Goal: Task Accomplishment & Management: Use online tool/utility

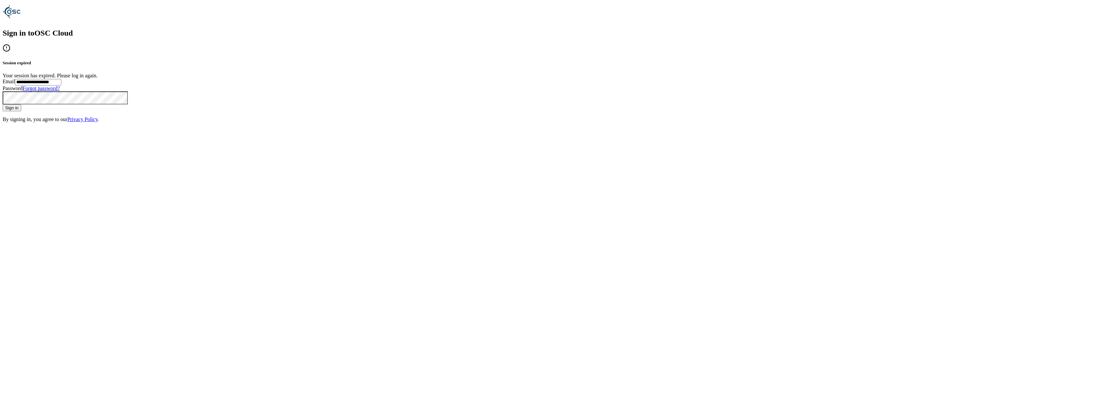
click at [21, 111] on button "Sign in" at bounding box center [12, 107] width 19 height 7
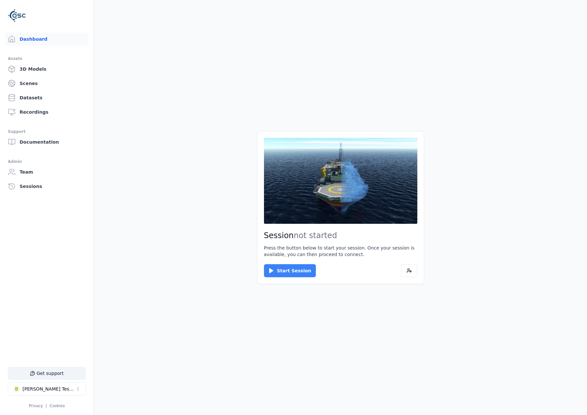
click at [287, 258] on button "Start Session" at bounding box center [290, 270] width 52 height 13
click at [283, 258] on button "Connect" at bounding box center [279, 270] width 30 height 13
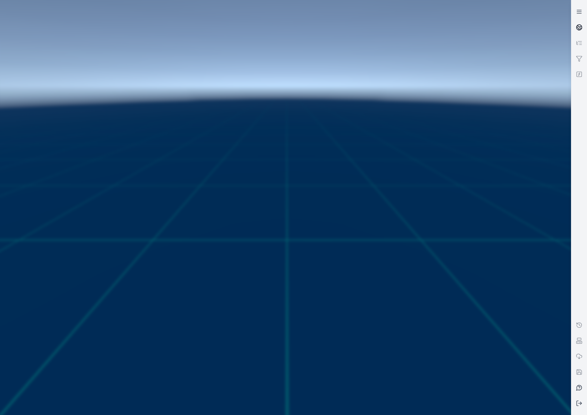
click at [493, 28] on link at bounding box center [579, 28] width 16 height 16
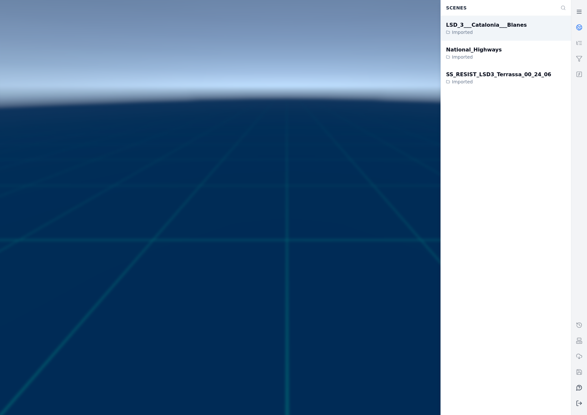
click at [493, 32] on div "LSD_3___Catalonia___Blanes Imported" at bounding box center [506, 28] width 130 height 25
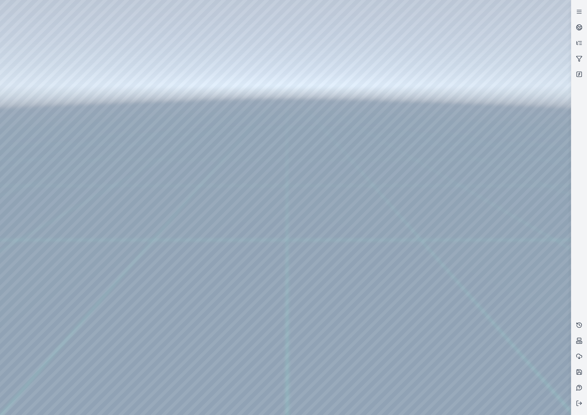
drag, startPoint x: 185, startPoint y: 212, endPoint x: 200, endPoint y: 233, distance: 25.6
click at [29, 103] on div at bounding box center [285, 207] width 571 height 415
click at [44, 230] on div at bounding box center [285, 207] width 571 height 415
click at [107, 119] on div at bounding box center [285, 207] width 571 height 415
click at [118, 129] on div at bounding box center [285, 207] width 571 height 415
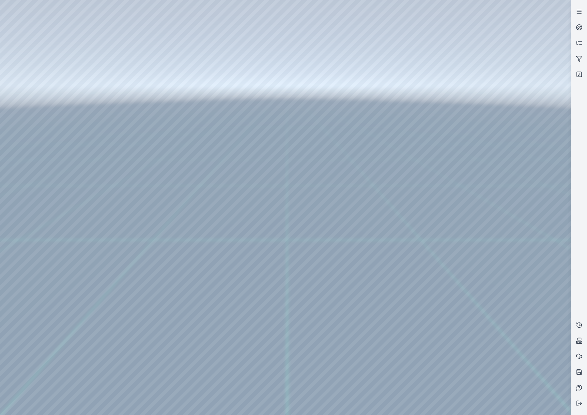
click at [317, 228] on div at bounding box center [285, 207] width 571 height 415
click at [233, 129] on div at bounding box center [285, 207] width 571 height 415
drag, startPoint x: 306, startPoint y: 289, endPoint x: 318, endPoint y: 254, distance: 36.9
click at [76, 83] on div at bounding box center [285, 207] width 571 height 415
drag, startPoint x: 303, startPoint y: 244, endPoint x: 313, endPoint y: 193, distance: 52.4
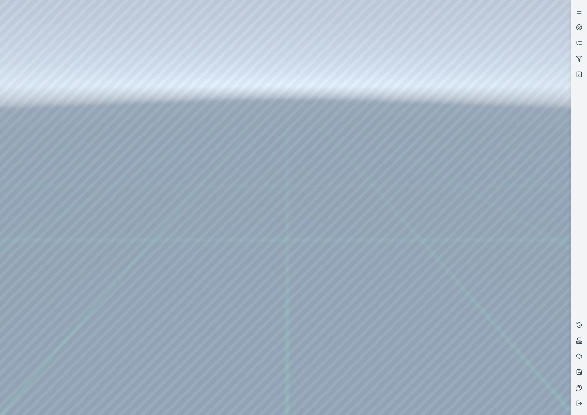
drag, startPoint x: 279, startPoint y: 332, endPoint x: 278, endPoint y: 337, distance: 4.9
drag, startPoint x: 273, startPoint y: 337, endPoint x: 295, endPoint y: 306, distance: 38.2
click at [42, 29] on div at bounding box center [285, 207] width 571 height 415
click at [0, 30] on div at bounding box center [285, 207] width 571 height 415
click at [5, 30] on div at bounding box center [285, 207] width 571 height 415
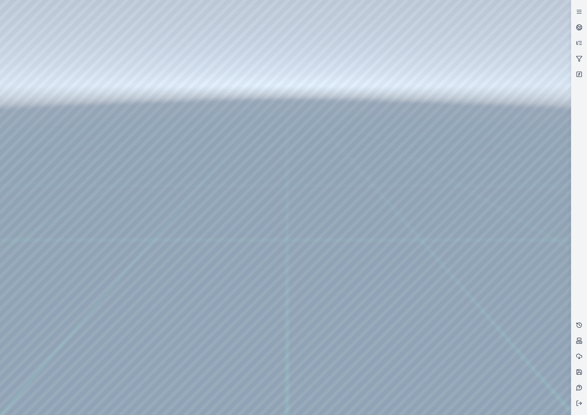
click at [117, 7] on div at bounding box center [285, 207] width 571 height 415
click at [234, 65] on div at bounding box center [285, 207] width 571 height 415
click at [268, 61] on div at bounding box center [285, 207] width 571 height 415
click at [268, 60] on div at bounding box center [285, 207] width 571 height 415
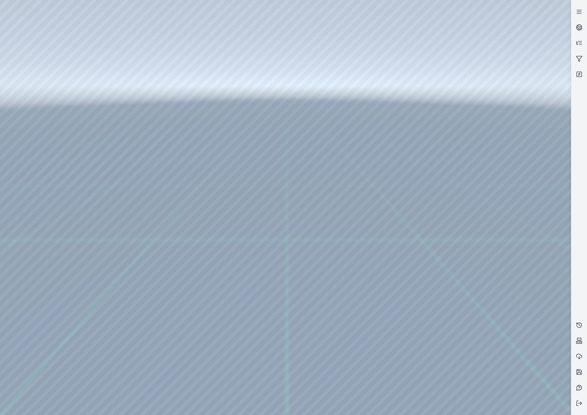
click at [268, 60] on div at bounding box center [285, 207] width 571 height 415
click at [248, 60] on div at bounding box center [285, 207] width 571 height 415
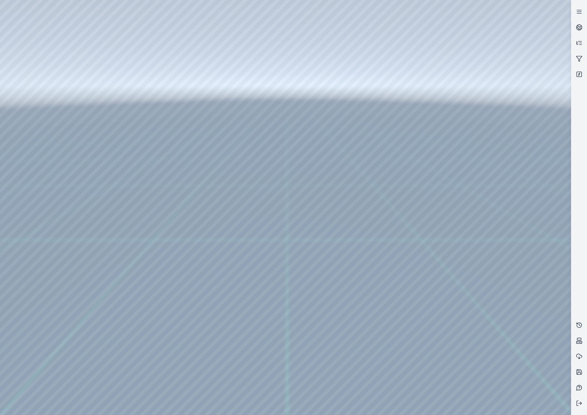
click at [248, 60] on div at bounding box center [285, 207] width 571 height 415
click at [285, 60] on div at bounding box center [285, 207] width 571 height 415
drag, startPoint x: 282, startPoint y: 59, endPoint x: 171, endPoint y: 63, distance: 111.3
click at [171, 63] on div at bounding box center [285, 207] width 571 height 415
click at [196, 58] on div at bounding box center [285, 207] width 571 height 415
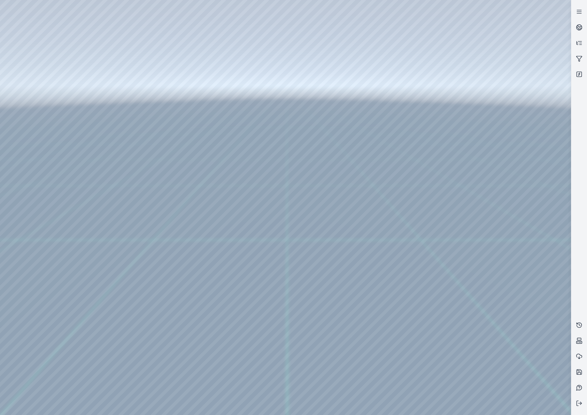
click at [190, 60] on div at bounding box center [285, 207] width 571 height 415
click at [207, 58] on div at bounding box center [285, 207] width 571 height 415
click at [189, 61] on div at bounding box center [285, 207] width 571 height 415
click at [190, 56] on div at bounding box center [285, 207] width 571 height 415
click at [176, 57] on div at bounding box center [285, 207] width 571 height 415
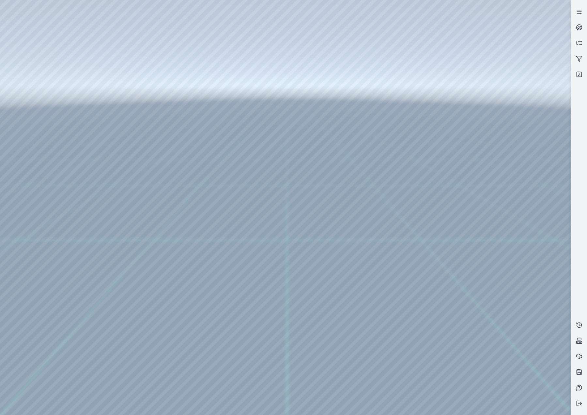
click at [207, 47] on div at bounding box center [285, 207] width 571 height 415
click at [203, 60] on div at bounding box center [285, 207] width 571 height 415
click at [337, 66] on div at bounding box center [285, 207] width 571 height 415
drag, startPoint x: 334, startPoint y: 155, endPoint x: 335, endPoint y: 162, distance: 7.2
click at [247, 64] on div at bounding box center [285, 207] width 571 height 415
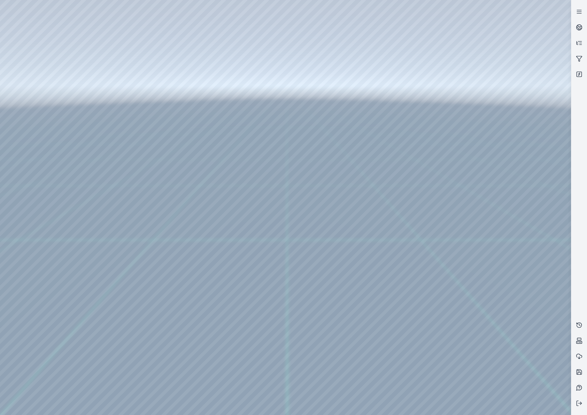
click at [248, 59] on div at bounding box center [285, 207] width 571 height 415
click at [248, 56] on div at bounding box center [285, 207] width 571 height 415
click at [254, 45] on div at bounding box center [285, 207] width 571 height 415
click at [352, 203] on div at bounding box center [285, 207] width 571 height 415
drag, startPoint x: 363, startPoint y: 232, endPoint x: 277, endPoint y: 225, distance: 86.0
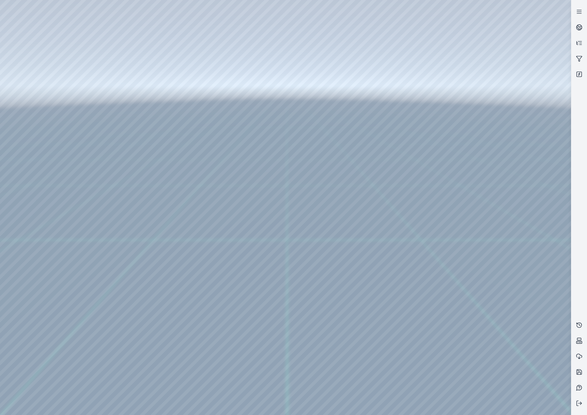
drag, startPoint x: 321, startPoint y: 251, endPoint x: 246, endPoint y: 260, distance: 75.5
drag, startPoint x: 254, startPoint y: 330, endPoint x: 154, endPoint y: 178, distance: 181.9
drag, startPoint x: 367, startPoint y: 181, endPoint x: 182, endPoint y: 209, distance: 187.7
drag, startPoint x: 242, startPoint y: 248, endPoint x: 343, endPoint y: 268, distance: 103.5
drag, startPoint x: 207, startPoint y: 264, endPoint x: 380, endPoint y: 146, distance: 208.4
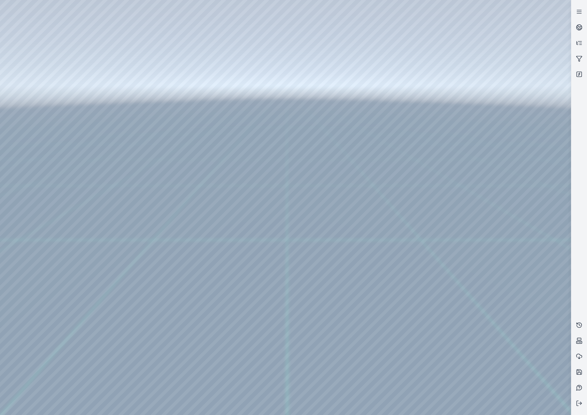
drag, startPoint x: 231, startPoint y: 224, endPoint x: 307, endPoint y: 229, distance: 76.1
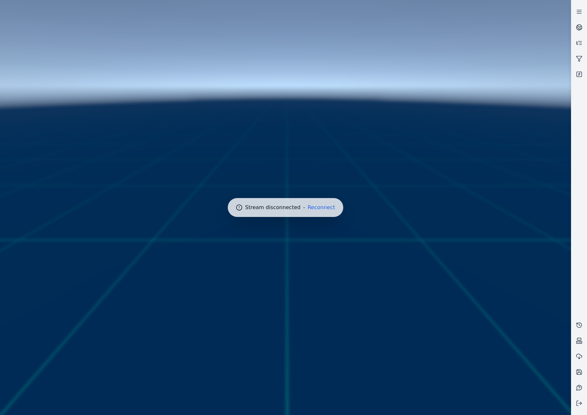
click at [324, 201] on div at bounding box center [285, 207] width 576 height 421
click at [325, 206] on button "Reconnect" at bounding box center [321, 207] width 27 height 5
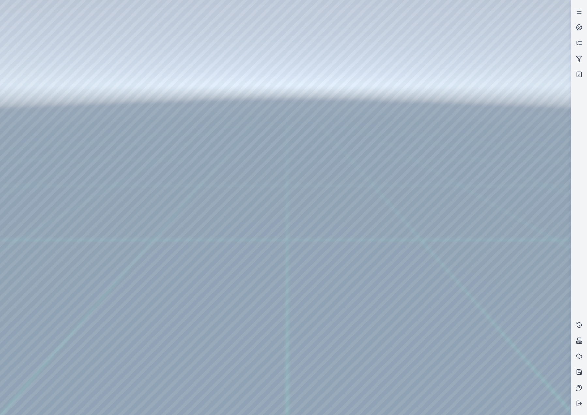
drag, startPoint x: 259, startPoint y: 217, endPoint x: 402, endPoint y: 307, distance: 168.8
drag, startPoint x: 180, startPoint y: 225, endPoint x: 440, endPoint y: 224, distance: 259.6
drag, startPoint x: 222, startPoint y: 234, endPoint x: 249, endPoint y: 399, distance: 167.5
drag, startPoint x: 252, startPoint y: 346, endPoint x: 244, endPoint y: 393, distance: 47.3
drag, startPoint x: 283, startPoint y: 191, endPoint x: 274, endPoint y: 310, distance: 119.7
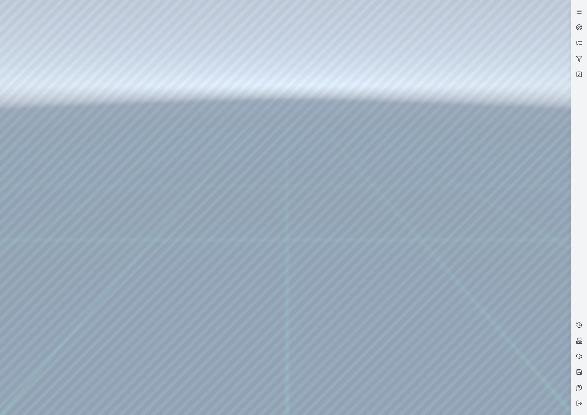
drag, startPoint x: 250, startPoint y: 268, endPoint x: 359, endPoint y: 274, distance: 109.1
drag, startPoint x: 316, startPoint y: 332, endPoint x: 346, endPoint y: 277, distance: 63.0
drag, startPoint x: 328, startPoint y: 288, endPoint x: 224, endPoint y: 126, distance: 193.5
drag, startPoint x: 336, startPoint y: 220, endPoint x: 457, endPoint y: 209, distance: 121.6
drag, startPoint x: 489, startPoint y: 131, endPoint x: 339, endPoint y: 289, distance: 217.1
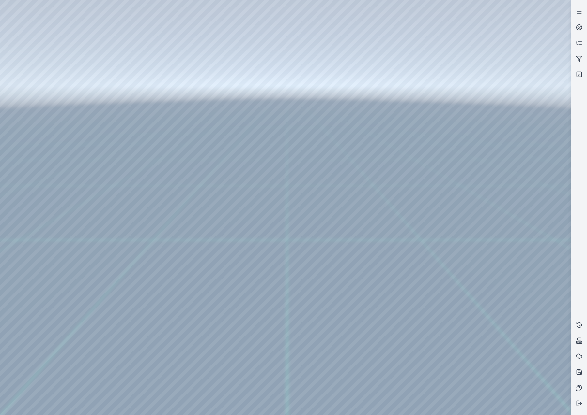
click at [232, 256] on div at bounding box center [285, 207] width 571 height 415
drag, startPoint x: 325, startPoint y: 253, endPoint x: 325, endPoint y: 262, distance: 8.5
drag, startPoint x: 271, startPoint y: 208, endPoint x: 244, endPoint y: 251, distance: 50.7
drag, startPoint x: 183, startPoint y: 184, endPoint x: 454, endPoint y: 219, distance: 272.9
drag, startPoint x: 259, startPoint y: 105, endPoint x: 264, endPoint y: 71, distance: 33.9
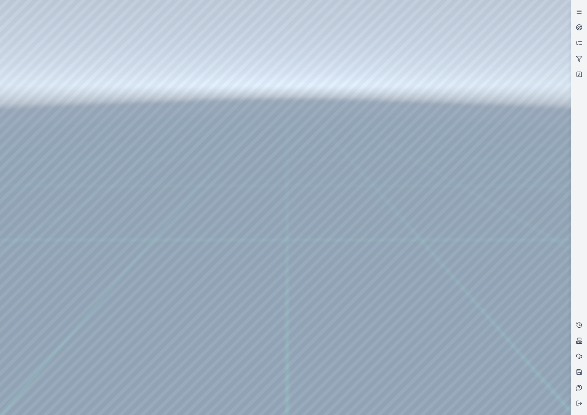
drag, startPoint x: 256, startPoint y: 237, endPoint x: 435, endPoint y: 347, distance: 210.5
drag, startPoint x: 414, startPoint y: 162, endPoint x: 85, endPoint y: 212, distance: 332.2
drag, startPoint x: 254, startPoint y: 94, endPoint x: 294, endPoint y: 297, distance: 207.6
drag, startPoint x: 180, startPoint y: 144, endPoint x: 302, endPoint y: 231, distance: 149.8
drag, startPoint x: 180, startPoint y: 172, endPoint x: 357, endPoint y: 257, distance: 196.3
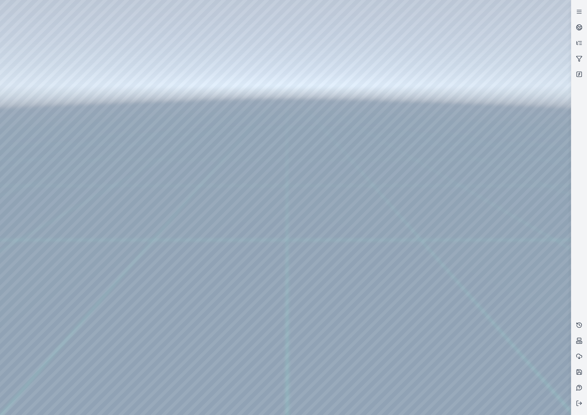
drag, startPoint x: 323, startPoint y: 229, endPoint x: 329, endPoint y: 223, distance: 8.1
drag, startPoint x: 404, startPoint y: 213, endPoint x: 167, endPoint y: 149, distance: 245.2
drag, startPoint x: 501, startPoint y: 202, endPoint x: 348, endPoint y: 192, distance: 153.6
drag, startPoint x: 419, startPoint y: 259, endPoint x: 384, endPoint y: 253, distance: 35.6
drag, startPoint x: 382, startPoint y: 261, endPoint x: 379, endPoint y: 254, distance: 8.1
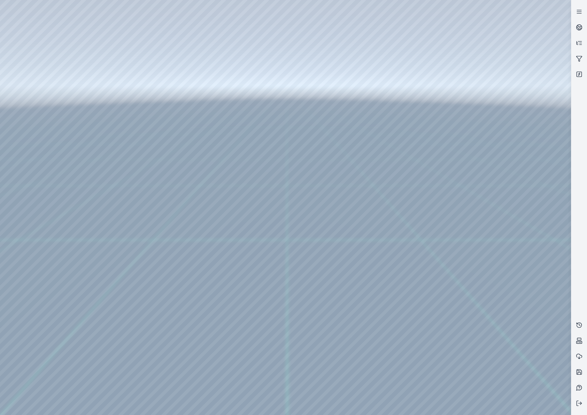
drag, startPoint x: 401, startPoint y: 251, endPoint x: 391, endPoint y: 204, distance: 47.9
drag, startPoint x: 333, startPoint y: 280, endPoint x: 320, endPoint y: 140, distance: 140.8
drag, startPoint x: 387, startPoint y: 182, endPoint x: 366, endPoint y: 182, distance: 21.2
drag, startPoint x: 483, startPoint y: 185, endPoint x: 273, endPoint y: 173, distance: 210.3
drag, startPoint x: 321, startPoint y: 186, endPoint x: 390, endPoint y: 180, distance: 69.4
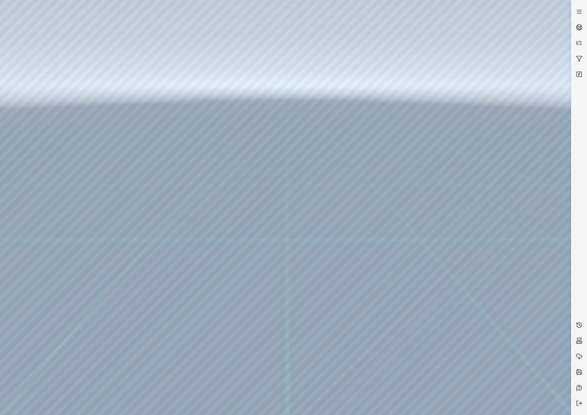
drag, startPoint x: 332, startPoint y: 205, endPoint x: 348, endPoint y: 197, distance: 17.5
click at [371, 186] on div at bounding box center [285, 207] width 571 height 415
click at [386, 213] on div at bounding box center [285, 207] width 571 height 415
click at [338, 156] on div at bounding box center [285, 207] width 571 height 415
click at [390, 187] on div at bounding box center [285, 207] width 571 height 415
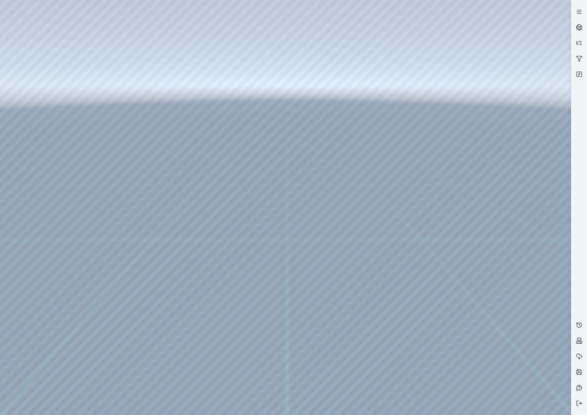
click at [385, 170] on div at bounding box center [285, 207] width 571 height 415
click at [392, 199] on div at bounding box center [285, 207] width 571 height 415
click at [368, 176] on div at bounding box center [285, 207] width 571 height 415
click at [405, 166] on div at bounding box center [285, 207] width 571 height 415
drag, startPoint x: 233, startPoint y: 237, endPoint x: 249, endPoint y: 219, distance: 24.0
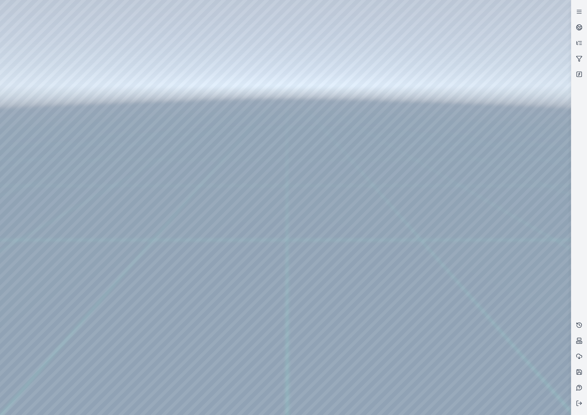
click at [249, 219] on div at bounding box center [285, 207] width 571 height 415
drag, startPoint x: 318, startPoint y: 221, endPoint x: 476, endPoint y: 180, distance: 162.7
drag, startPoint x: 262, startPoint y: 230, endPoint x: 283, endPoint y: 236, distance: 22.5
drag, startPoint x: 488, startPoint y: 176, endPoint x: 233, endPoint y: 232, distance: 261.0
drag, startPoint x: 417, startPoint y: 205, endPoint x: 220, endPoint y: 223, distance: 197.8
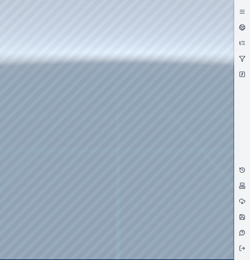
click at [250, 120] on div at bounding box center [243, 130] width 16 height 252
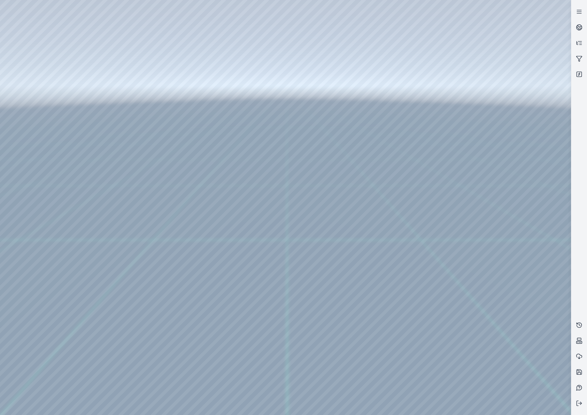
click at [209, 91] on div at bounding box center [285, 207] width 571 height 415
click at [44, 94] on div at bounding box center [285, 207] width 571 height 415
click at [493, 8] on link at bounding box center [579, 12] width 16 height 16
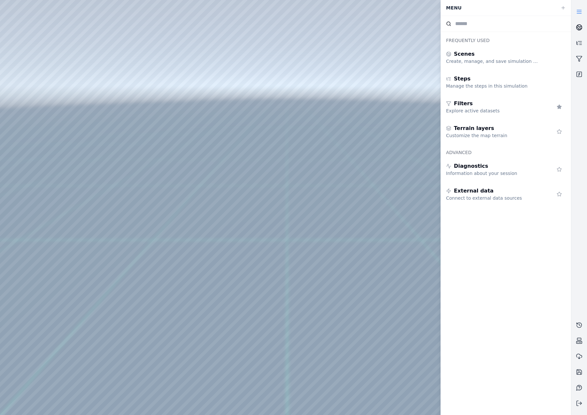
click at [493, 27] on icon at bounding box center [579, 27] width 7 height 7
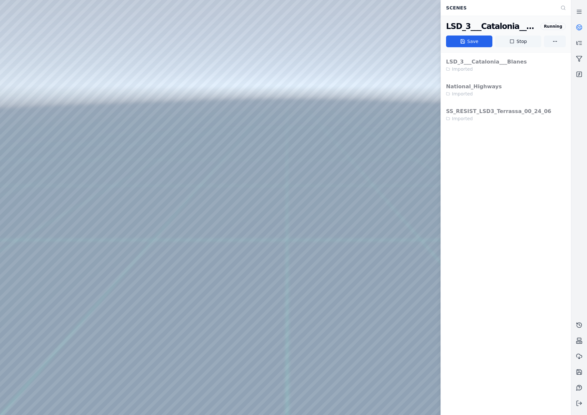
click at [493, 40] on button "Stop" at bounding box center [518, 42] width 46 height 12
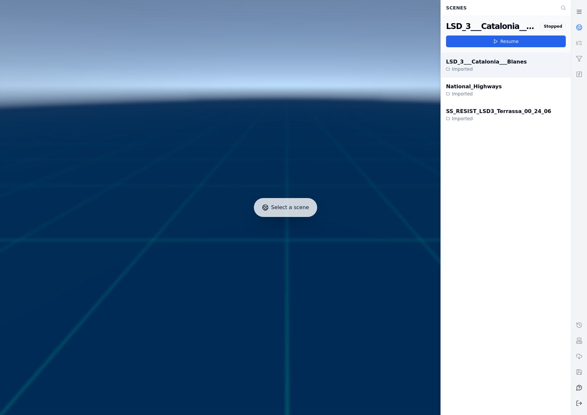
click at [472, 66] on div "Imported" at bounding box center [486, 69] width 81 height 7
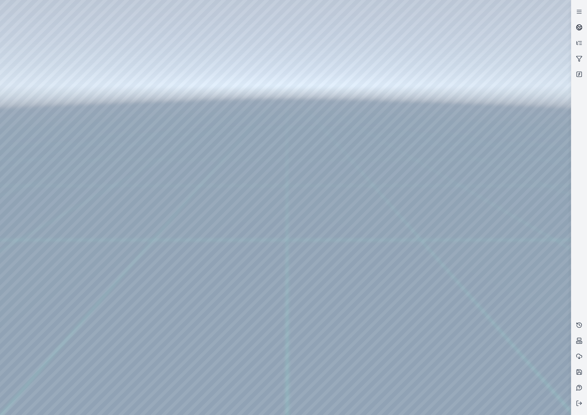
click at [493, 28] on icon at bounding box center [579, 27] width 7 height 7
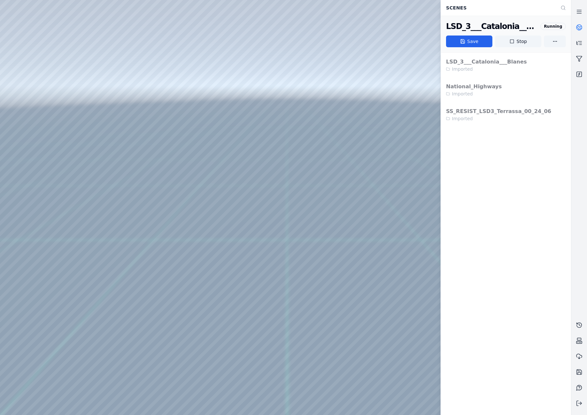
click at [493, 28] on icon at bounding box center [579, 27] width 7 height 7
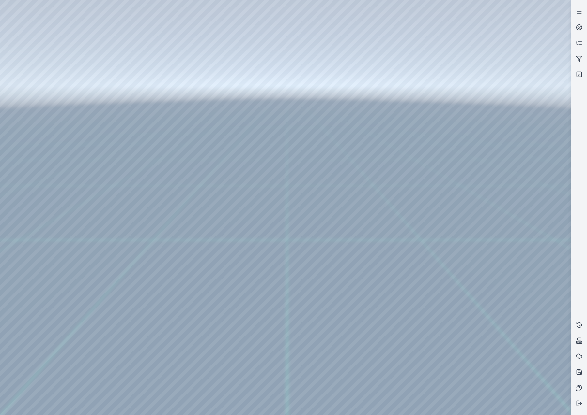
drag, startPoint x: 316, startPoint y: 248, endPoint x: 316, endPoint y: 253, distance: 5.2
click at [46, 107] on div at bounding box center [285, 207] width 571 height 415
click at [47, 102] on div at bounding box center [285, 207] width 571 height 415
click at [47, 118] on div at bounding box center [285, 207] width 571 height 415
click at [192, 153] on div at bounding box center [285, 207] width 571 height 415
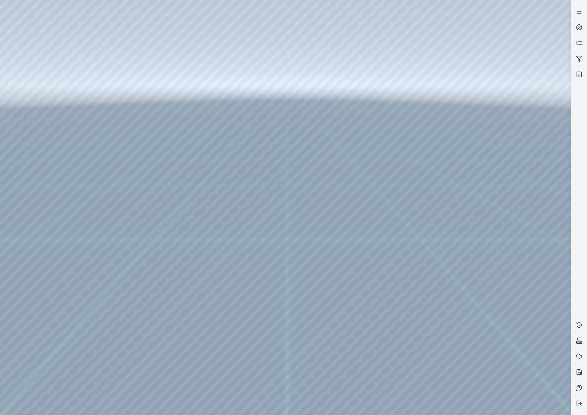
click at [419, 258] on div at bounding box center [285, 207] width 571 height 415
click at [268, 258] on div at bounding box center [285, 207] width 571 height 415
click at [265, 258] on div at bounding box center [285, 207] width 571 height 415
click at [431, 258] on div at bounding box center [285, 207] width 571 height 415
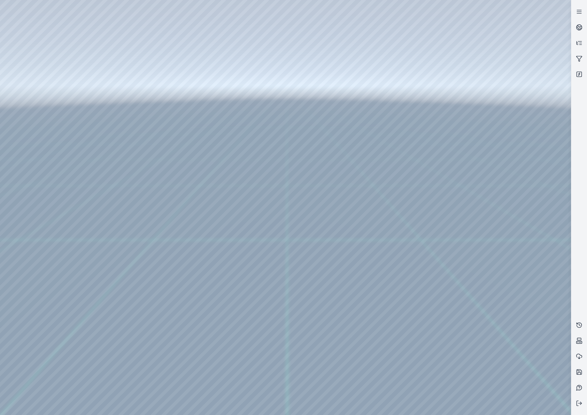
click at [491, 258] on div at bounding box center [285, 207] width 571 height 415
drag, startPoint x: 312, startPoint y: 246, endPoint x: 306, endPoint y: 255, distance: 11.8
drag, startPoint x: 300, startPoint y: 236, endPoint x: 418, endPoint y: 107, distance: 175.0
drag, startPoint x: 381, startPoint y: 167, endPoint x: 312, endPoint y: 133, distance: 76.1
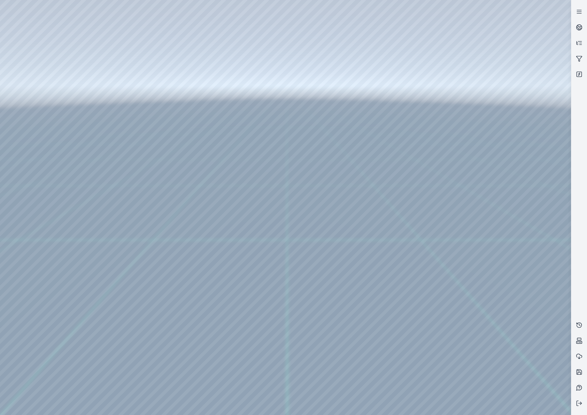
drag, startPoint x: 416, startPoint y: 179, endPoint x: 378, endPoint y: 175, distance: 38.1
drag, startPoint x: 451, startPoint y: 196, endPoint x: 261, endPoint y: 161, distance: 193.3
click at [493, 258] on div at bounding box center [285, 207] width 571 height 415
drag, startPoint x: 513, startPoint y: 390, endPoint x: 339, endPoint y: 385, distance: 174.2
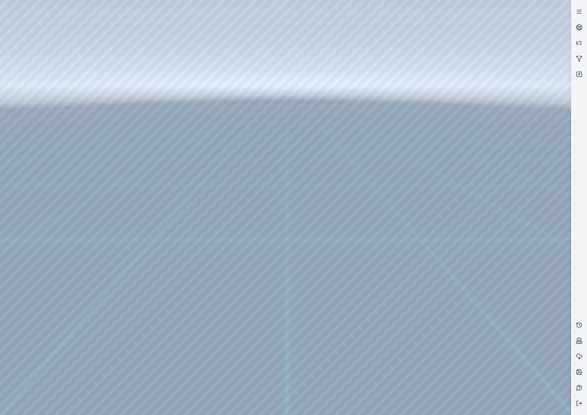
click at [339, 258] on div at bounding box center [285, 207] width 571 height 415
click at [396, 258] on div at bounding box center [285, 207] width 571 height 415
drag, startPoint x: 401, startPoint y: 250, endPoint x: 489, endPoint y: 272, distance: 90.1
drag, startPoint x: 448, startPoint y: 265, endPoint x: 576, endPoint y: 261, distance: 128.6
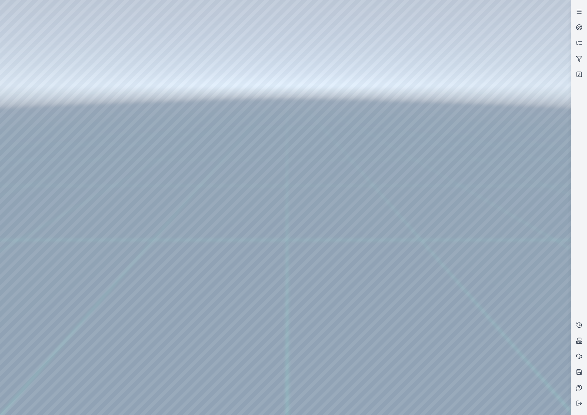
drag, startPoint x: 576, startPoint y: 261, endPoint x: 387, endPoint y: 271, distance: 189.7
drag, startPoint x: 471, startPoint y: 198, endPoint x: 487, endPoint y: 195, distance: 16.2
drag, startPoint x: 531, startPoint y: 110, endPoint x: 520, endPoint y: 113, distance: 11.9
drag, startPoint x: 485, startPoint y: 121, endPoint x: 269, endPoint y: 163, distance: 219.7
drag, startPoint x: 469, startPoint y: 176, endPoint x: 398, endPoint y: 120, distance: 90.3
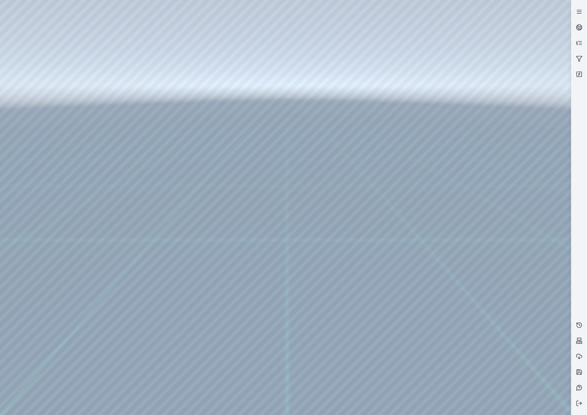
drag, startPoint x: 365, startPoint y: 189, endPoint x: 265, endPoint y: 129, distance: 116.9
drag, startPoint x: 264, startPoint y: 79, endPoint x: 398, endPoint y: 268, distance: 231.6
click at [188, 152] on div at bounding box center [285, 207] width 571 height 415
click at [185, 138] on div at bounding box center [285, 207] width 571 height 415
click at [432, 258] on div at bounding box center [285, 207] width 571 height 415
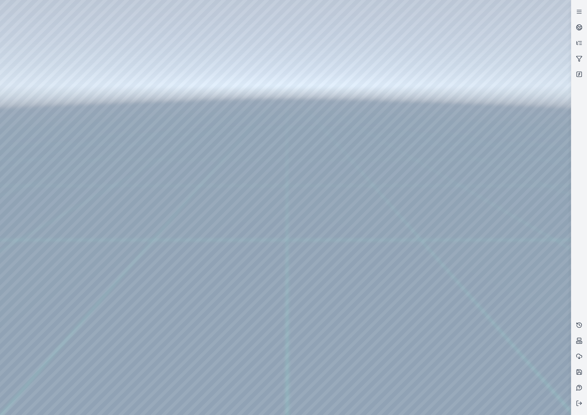
click at [432, 258] on div at bounding box center [285, 207] width 571 height 415
click at [446, 258] on div at bounding box center [285, 207] width 571 height 415
click at [450, 258] on div at bounding box center [285, 207] width 571 height 415
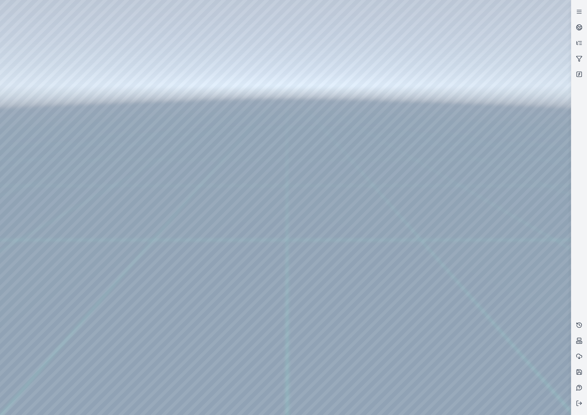
drag, startPoint x: 401, startPoint y: 204, endPoint x: 396, endPoint y: 221, distance: 17.2
click at [451, 258] on div at bounding box center [285, 207] width 571 height 415
click at [26, 258] on div at bounding box center [285, 207] width 571 height 415
click at [446, 258] on div at bounding box center [285, 207] width 571 height 415
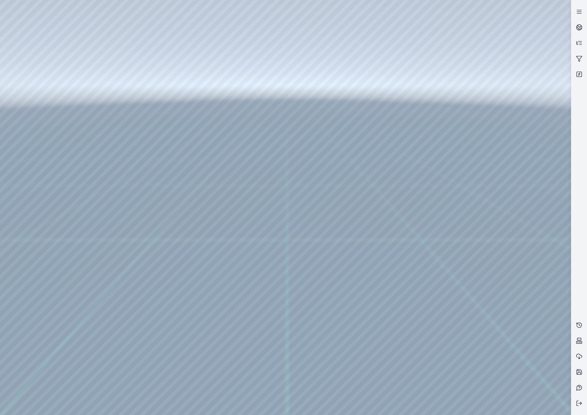
click at [446, 258] on div at bounding box center [285, 207] width 571 height 415
click at [35, 258] on div at bounding box center [285, 207] width 571 height 415
click at [52, 168] on div at bounding box center [285, 207] width 571 height 415
click at [51, 133] on div at bounding box center [285, 207] width 571 height 415
click at [198, 23] on div at bounding box center [285, 207] width 571 height 415
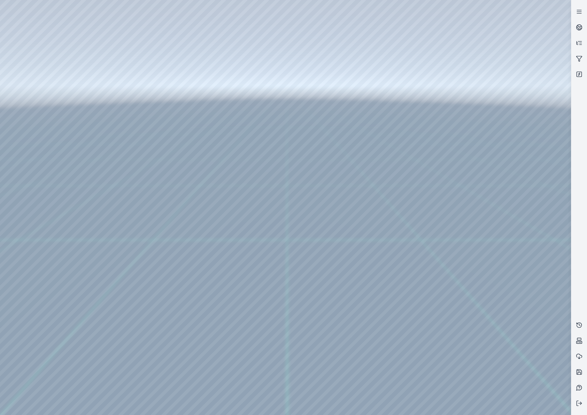
click at [128, 131] on div at bounding box center [285, 207] width 571 height 415
click at [189, 128] on div at bounding box center [285, 207] width 571 height 415
click at [475, 63] on div at bounding box center [285, 207] width 571 height 415
click at [493, 116] on div at bounding box center [285, 207] width 571 height 415
click at [492, 109] on div at bounding box center [285, 207] width 571 height 415
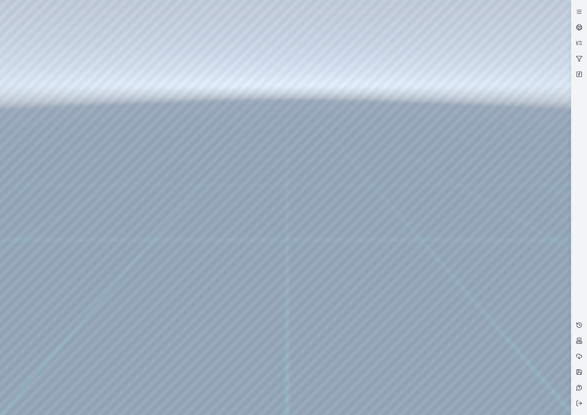
click at [493, 131] on div at bounding box center [285, 207] width 571 height 415
drag, startPoint x: 60, startPoint y: 5, endPoint x: 260, endPoint y: 39, distance: 202.7
click at [260, 39] on div at bounding box center [285, 207] width 571 height 415
drag, startPoint x: 340, startPoint y: 164, endPoint x: 347, endPoint y: 167, distance: 6.6
drag, startPoint x: 394, startPoint y: 215, endPoint x: 396, endPoint y: 205, distance: 9.9
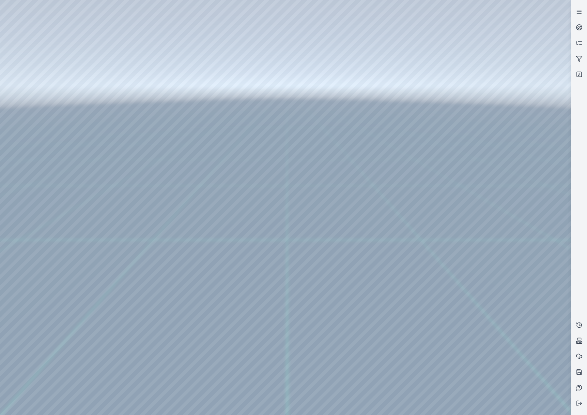
click at [419, 258] on div at bounding box center [285, 207] width 571 height 415
click at [493, 77] on div at bounding box center [285, 207] width 571 height 415
drag, startPoint x: 569, startPoint y: 58, endPoint x: 567, endPoint y: 50, distance: 8.3
click at [493, 50] on div at bounding box center [285, 207] width 571 height 415
click at [45, 232] on div at bounding box center [285, 207] width 571 height 415
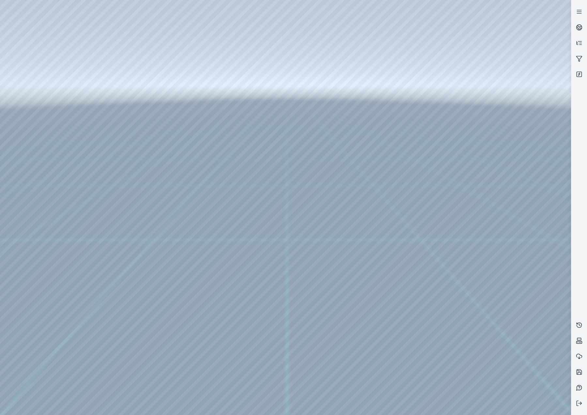
click at [142, 149] on div at bounding box center [285, 207] width 571 height 415
click at [323, 226] on div at bounding box center [285, 207] width 571 height 415
click at [37, 88] on div at bounding box center [285, 207] width 571 height 415
click at [44, 122] on div at bounding box center [285, 207] width 571 height 415
click at [186, 138] on div at bounding box center [285, 207] width 571 height 415
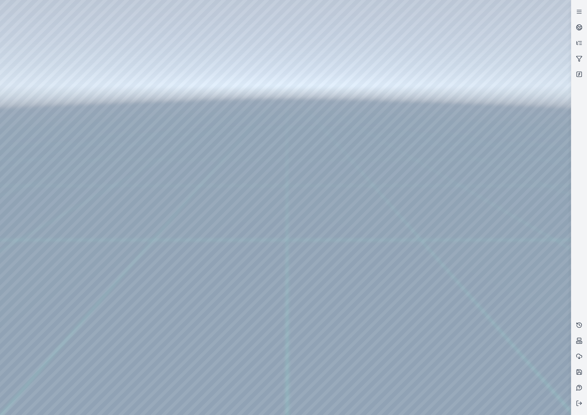
click at [265, 38] on div at bounding box center [285, 207] width 571 height 415
click at [74, 29] on div at bounding box center [285, 207] width 571 height 415
drag, startPoint x: 205, startPoint y: 43, endPoint x: 16, endPoint y: 20, distance: 190.6
click at [16, 20] on div at bounding box center [285, 207] width 571 height 415
drag, startPoint x: 274, startPoint y: 255, endPoint x: 269, endPoint y: 211, distance: 44.6
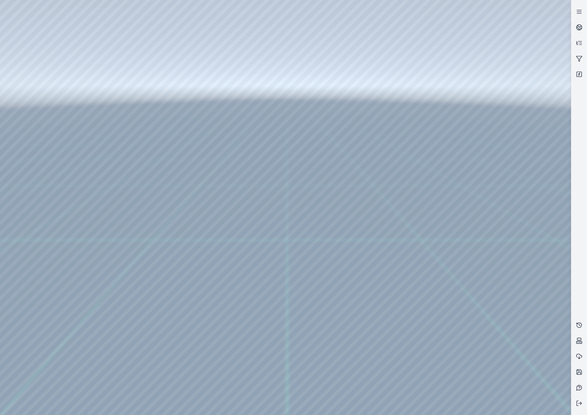
drag, startPoint x: 317, startPoint y: 273, endPoint x: 309, endPoint y: 256, distance: 18.5
click at [271, 229] on div at bounding box center [285, 207] width 571 height 415
drag, startPoint x: 455, startPoint y: 161, endPoint x: 291, endPoint y: 249, distance: 185.7
click at [493, 258] on div at bounding box center [285, 207] width 571 height 415
drag, startPoint x: 497, startPoint y: 285, endPoint x: 492, endPoint y: 285, distance: 5.2
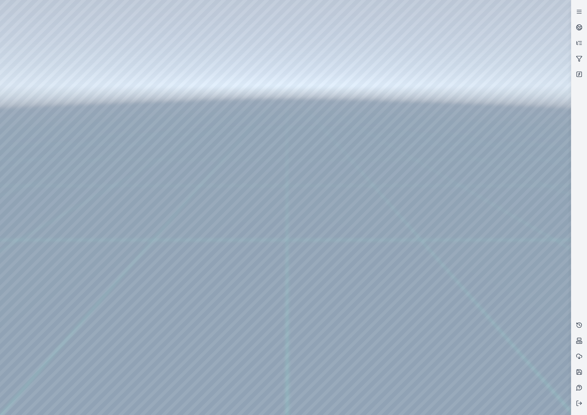
click at [492, 258] on div at bounding box center [285, 207] width 571 height 415
click at [493, 258] on div at bounding box center [285, 207] width 571 height 415
drag, startPoint x: 314, startPoint y: 251, endPoint x: 314, endPoint y: 261, distance: 9.8
drag, startPoint x: 320, startPoint y: 229, endPoint x: 317, endPoint y: 239, distance: 10.4
drag, startPoint x: 222, startPoint y: 249, endPoint x: 481, endPoint y: 276, distance: 260.6
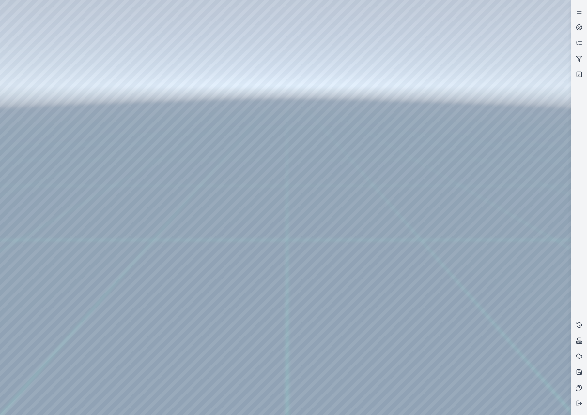
drag, startPoint x: 249, startPoint y: 165, endPoint x: 276, endPoint y: 238, distance: 77.7
drag, startPoint x: 286, startPoint y: 248, endPoint x: 291, endPoint y: 252, distance: 6.2
drag, startPoint x: 150, startPoint y: 121, endPoint x: 403, endPoint y: 316, distance: 319.6
drag, startPoint x: 340, startPoint y: 279, endPoint x: 343, endPoint y: 270, distance: 9.1
drag, startPoint x: 465, startPoint y: 154, endPoint x: 319, endPoint y: 250, distance: 175.0
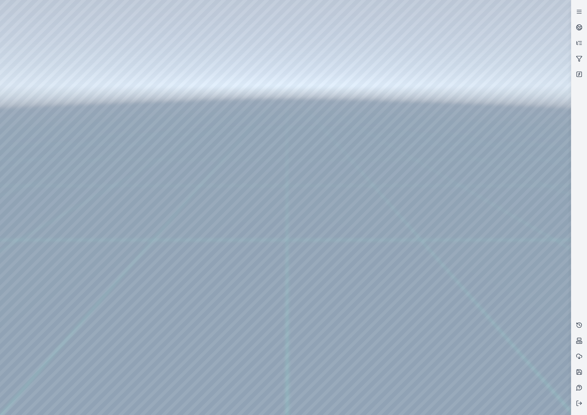
drag, startPoint x: 268, startPoint y: 168, endPoint x: 327, endPoint y: 271, distance: 118.5
drag, startPoint x: 298, startPoint y: 231, endPoint x: 309, endPoint y: 203, distance: 29.7
drag, startPoint x: 338, startPoint y: 336, endPoint x: 317, endPoint y: 323, distance: 25.2
drag, startPoint x: 336, startPoint y: 335, endPoint x: 324, endPoint y: 295, distance: 41.7
drag, startPoint x: 383, startPoint y: 324, endPoint x: 294, endPoint y: 291, distance: 95.7
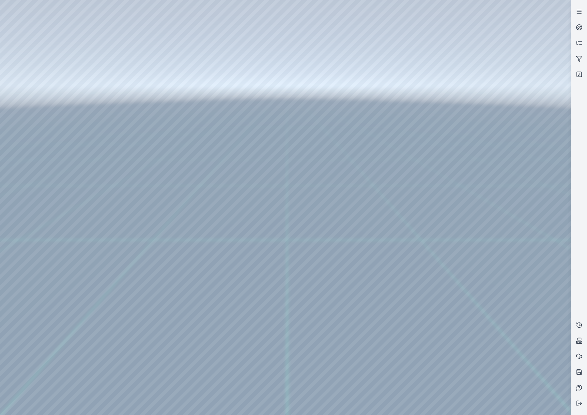
drag, startPoint x: 382, startPoint y: 310, endPoint x: 374, endPoint y: 309, distance: 7.2
drag, startPoint x: 452, startPoint y: 322, endPoint x: 332, endPoint y: 270, distance: 130.8
drag, startPoint x: 458, startPoint y: 295, endPoint x: 446, endPoint y: 294, distance: 12.1
drag, startPoint x: 447, startPoint y: 294, endPoint x: 301, endPoint y: 278, distance: 147.1
drag, startPoint x: 303, startPoint y: 290, endPoint x: 345, endPoint y: 245, distance: 61.8
